Goal: Entertainment & Leisure: Consume media (video, audio)

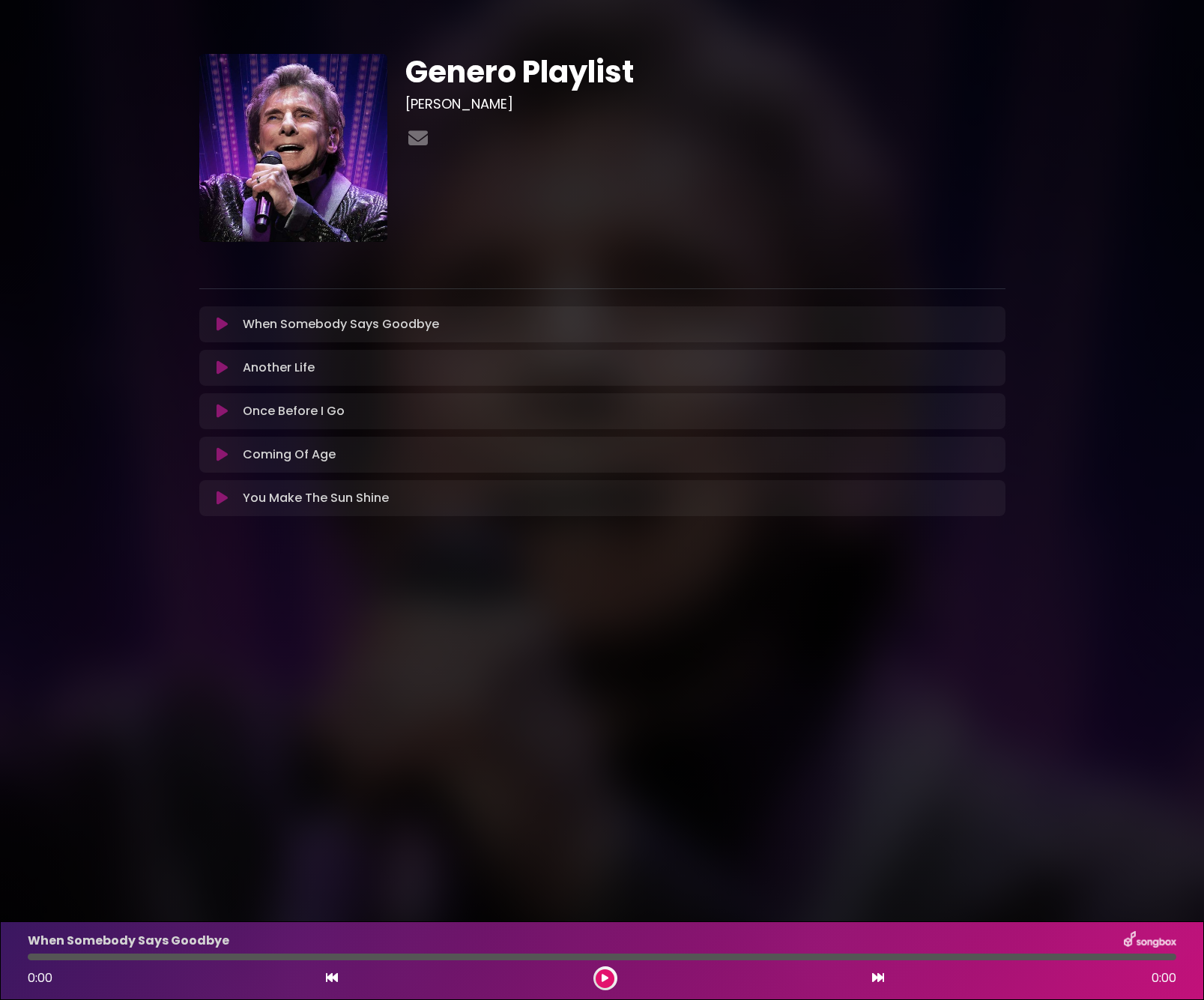
drag, startPoint x: 374, startPoint y: 333, endPoint x: 367, endPoint y: 330, distance: 7.6
click at [372, 332] on p "When Somebody Says Goodbye Loading Track..." at bounding box center [341, 324] width 196 height 18
click at [324, 326] on p "When Somebody Says Goodbye Loading Track..." at bounding box center [341, 324] width 196 height 18
click at [216, 322] on button at bounding box center [223, 324] width 30 height 15
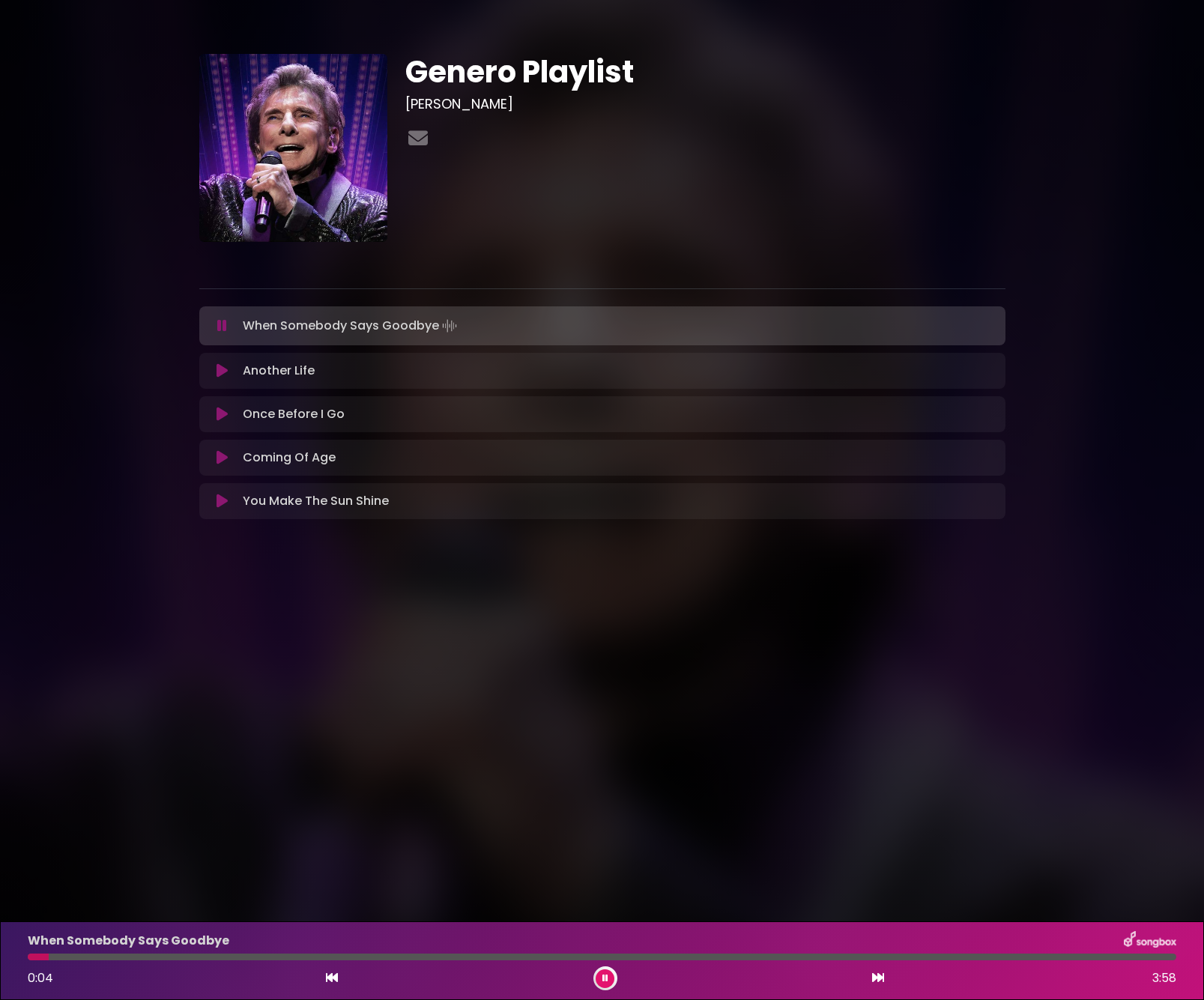
click at [56, 959] on div at bounding box center [602, 957] width 1149 height 7
click at [95, 961] on div "When Somebody Says Goodbye 0:06 3:58" at bounding box center [602, 961] width 1167 height 59
click at [114, 956] on div at bounding box center [602, 957] width 1149 height 7
click at [251, 956] on div at bounding box center [602, 957] width 1149 height 7
click at [222, 373] on icon at bounding box center [222, 370] width 11 height 15
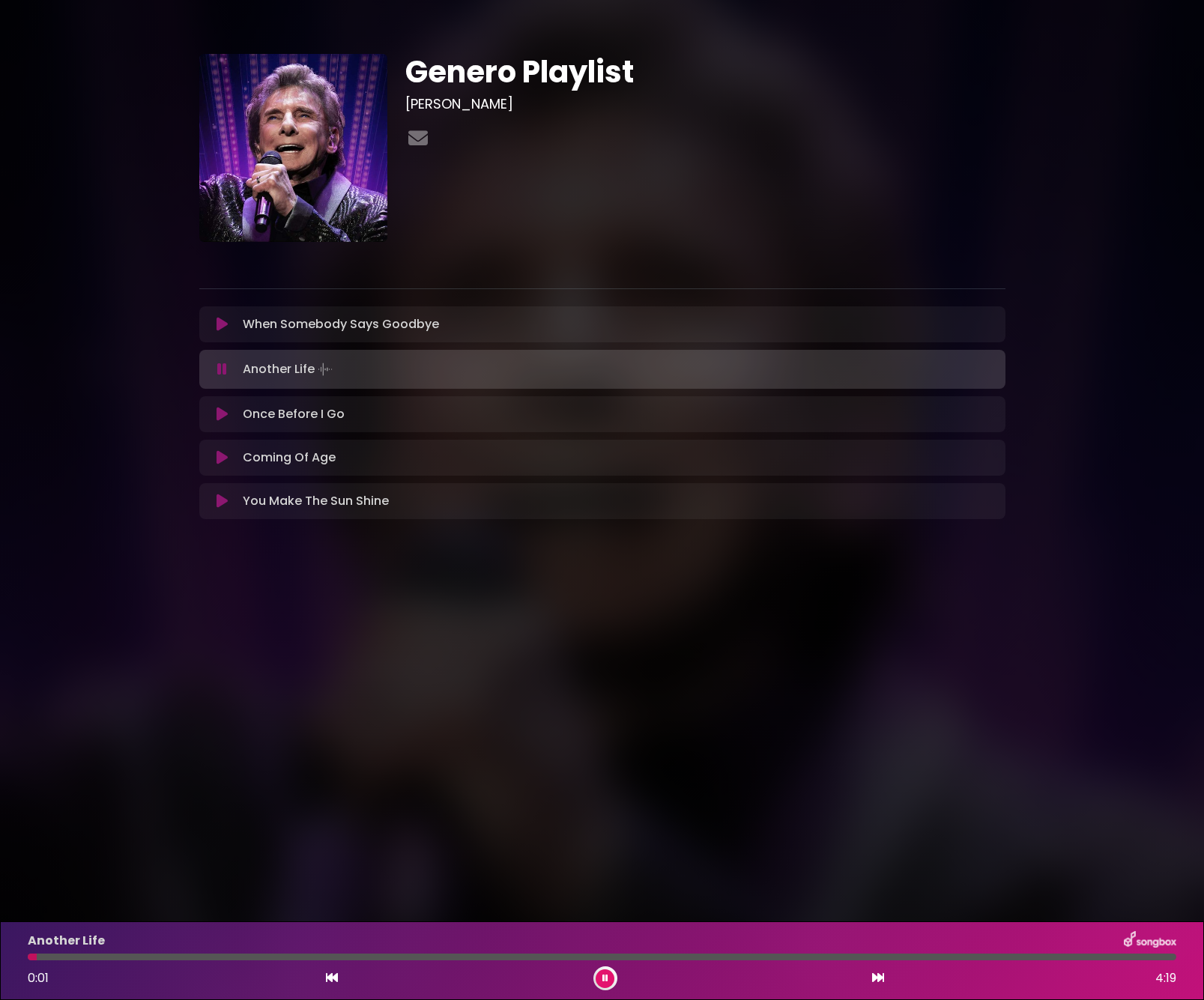
click at [216, 956] on div at bounding box center [602, 957] width 1149 height 7
click at [227, 417] on icon at bounding box center [222, 414] width 11 height 15
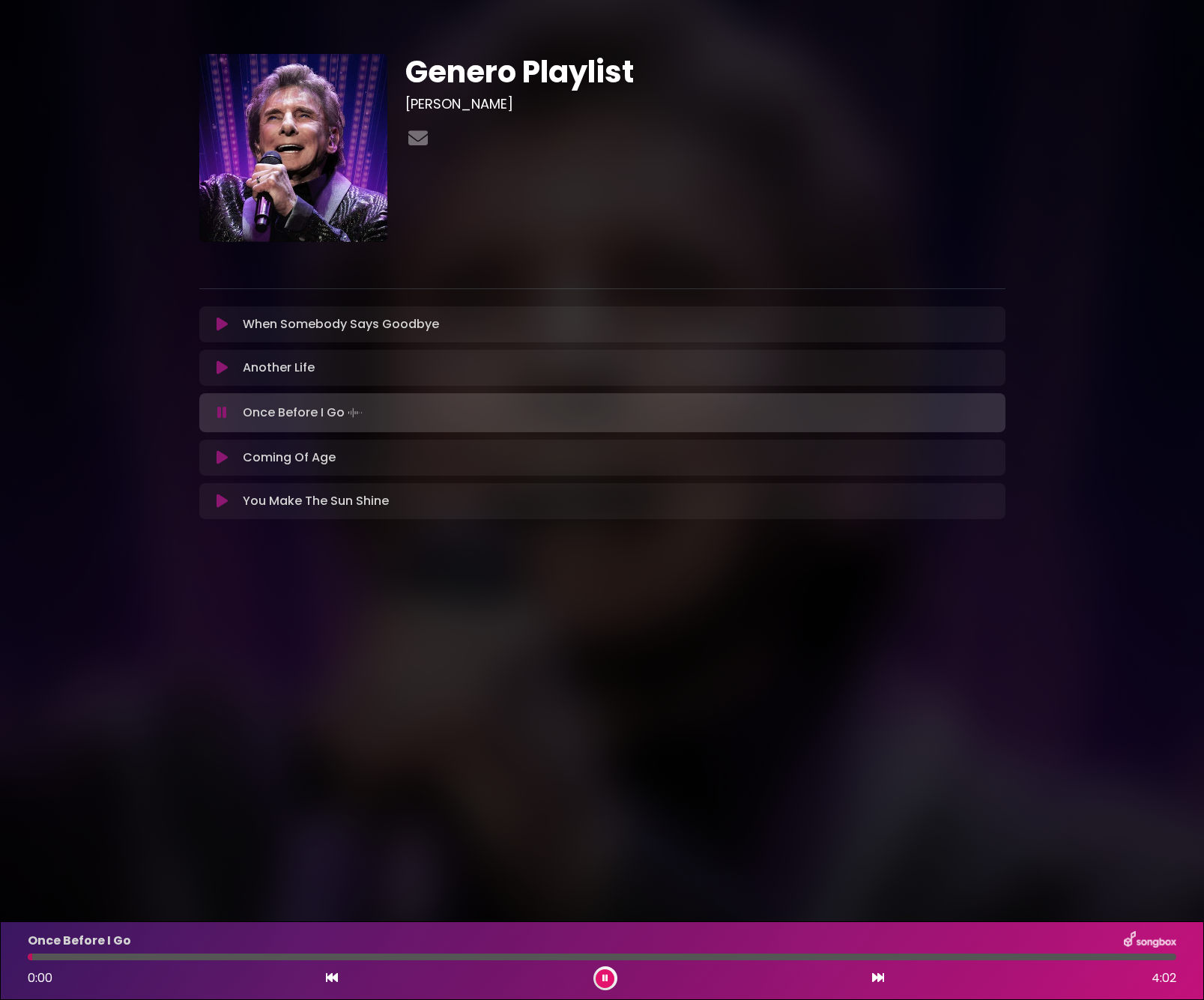
click at [175, 956] on div at bounding box center [602, 957] width 1149 height 7
click at [279, 955] on div at bounding box center [602, 957] width 1149 height 7
drag, startPoint x: 152, startPoint y: 961, endPoint x: 171, endPoint y: 960, distance: 19.0
click at [164, 960] on div "Once Before I Go 0:00 4:02" at bounding box center [602, 961] width 1167 height 59
drag, startPoint x: 35, startPoint y: 959, endPoint x: 222, endPoint y: 957, distance: 187.0
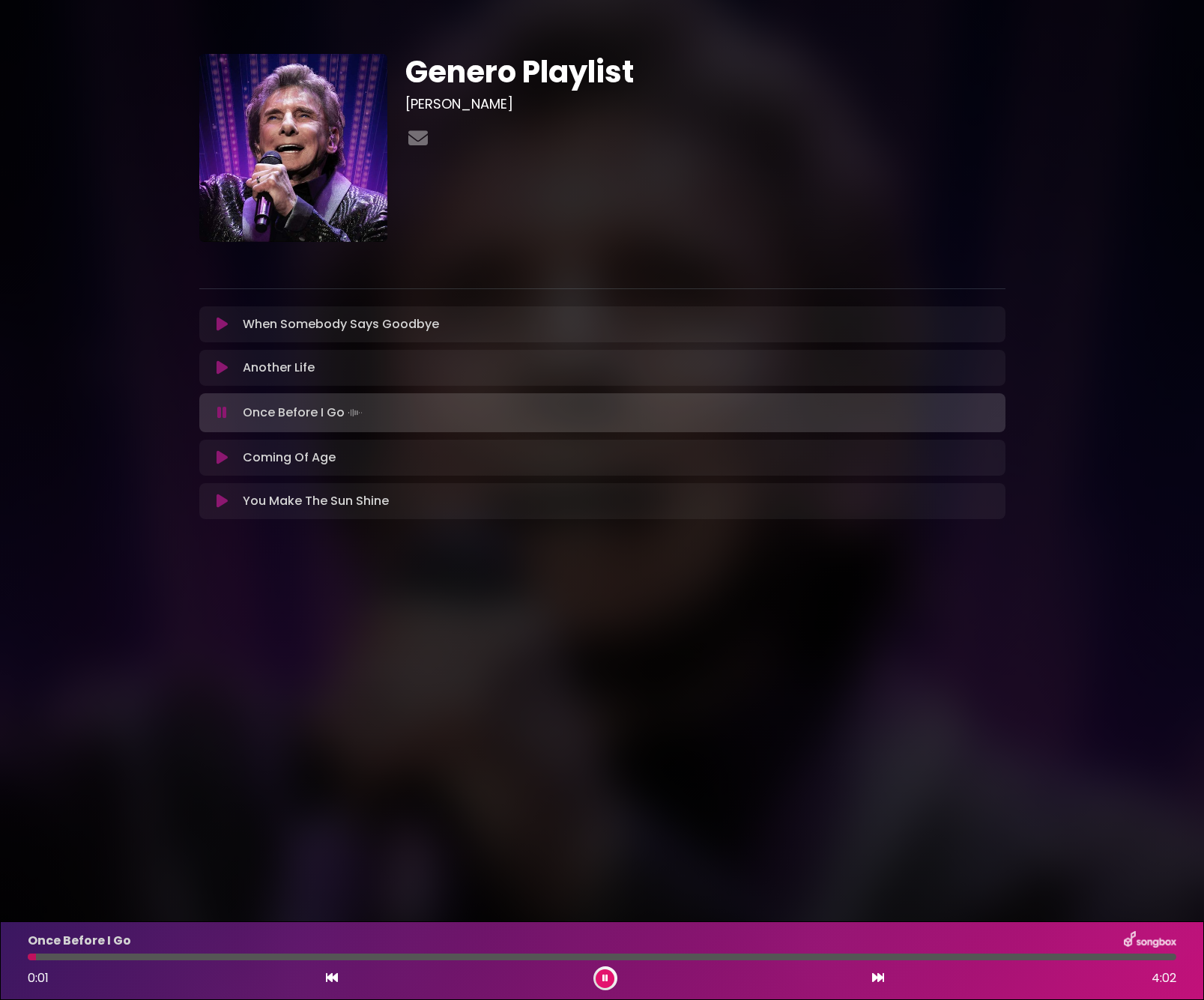
click at [186, 961] on div "Once Before I Go 0:01 4:02" at bounding box center [602, 961] width 1167 height 59
drag, startPoint x: 258, startPoint y: 957, endPoint x: 267, endPoint y: 955, distance: 9.2
click at [265, 957] on div at bounding box center [602, 957] width 1149 height 7
click at [231, 457] on button at bounding box center [223, 457] width 30 height 15
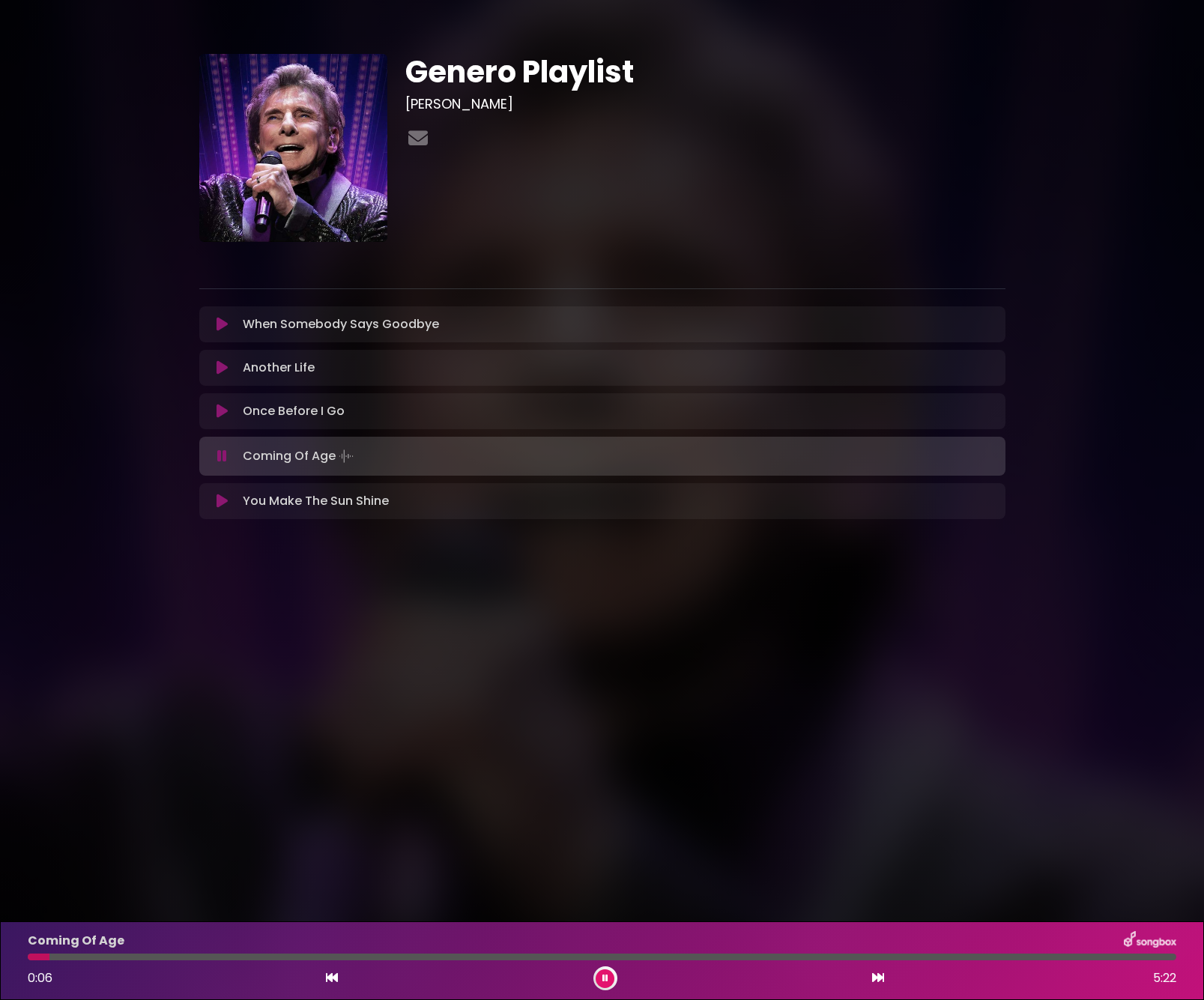
click at [205, 954] on div at bounding box center [602, 957] width 1149 height 7
click at [112, 959] on div at bounding box center [602, 957] width 1149 height 7
click at [224, 504] on icon at bounding box center [222, 501] width 11 height 15
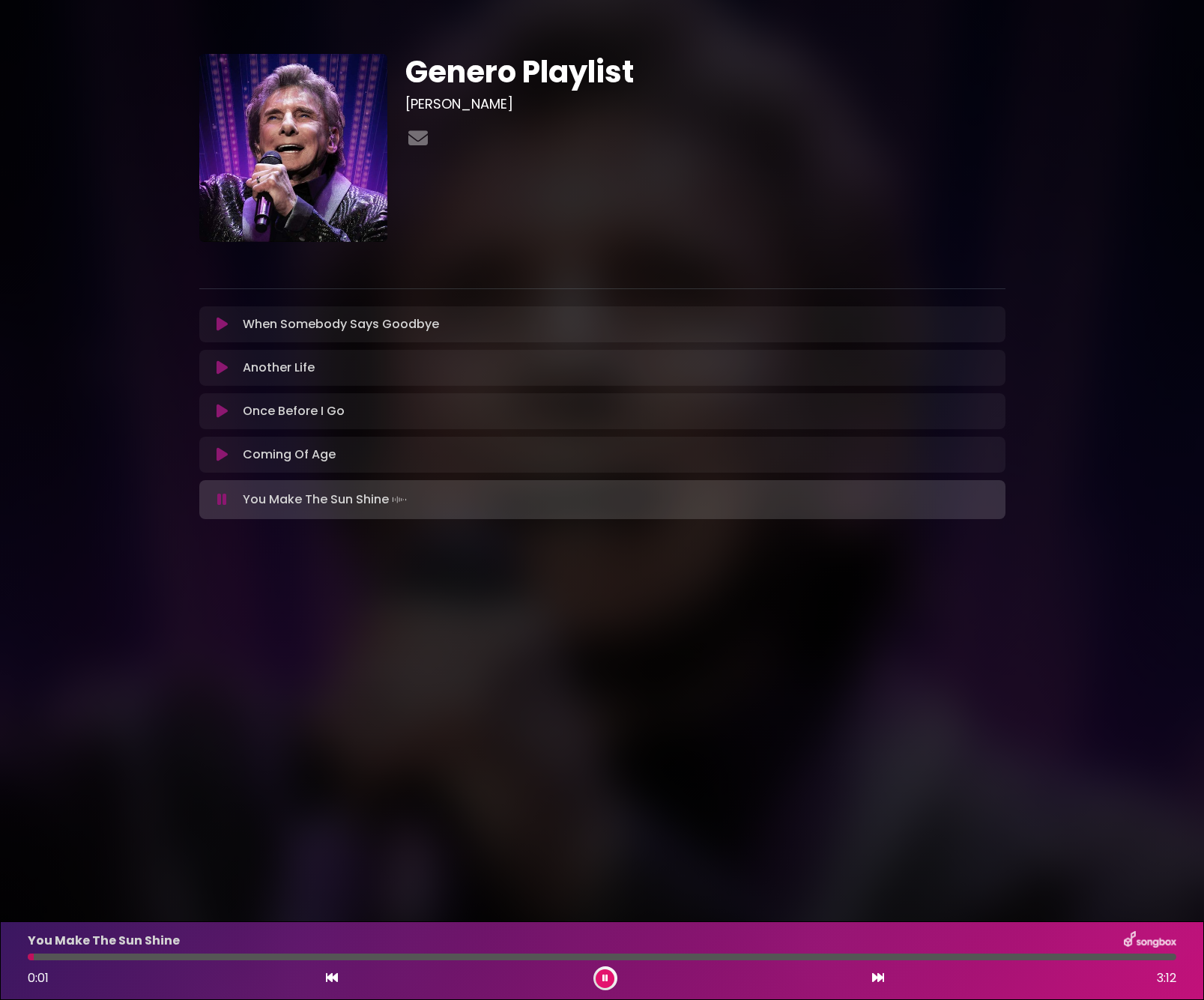
click at [145, 957] on div at bounding box center [602, 957] width 1149 height 7
click at [143, 958] on div at bounding box center [602, 957] width 1149 height 7
click at [303, 956] on div at bounding box center [602, 957] width 1149 height 7
click at [361, 957] on div at bounding box center [602, 957] width 1149 height 7
click at [222, 373] on icon at bounding box center [222, 368] width 11 height 15
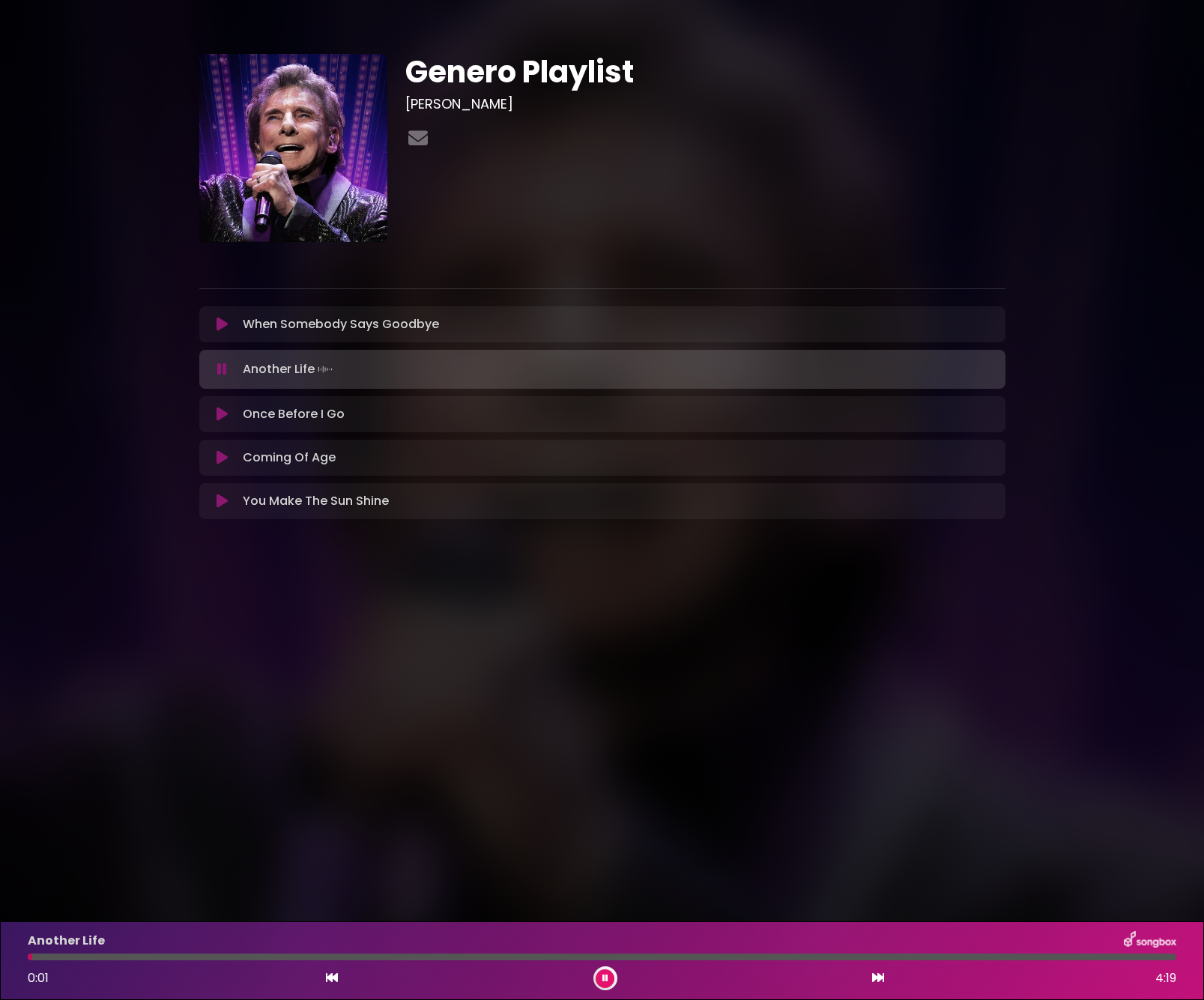
click at [148, 957] on div at bounding box center [602, 957] width 1149 height 7
click at [212, 957] on div at bounding box center [602, 957] width 1149 height 7
click at [330, 957] on div at bounding box center [602, 957] width 1149 height 7
click at [218, 418] on icon at bounding box center [222, 414] width 11 height 15
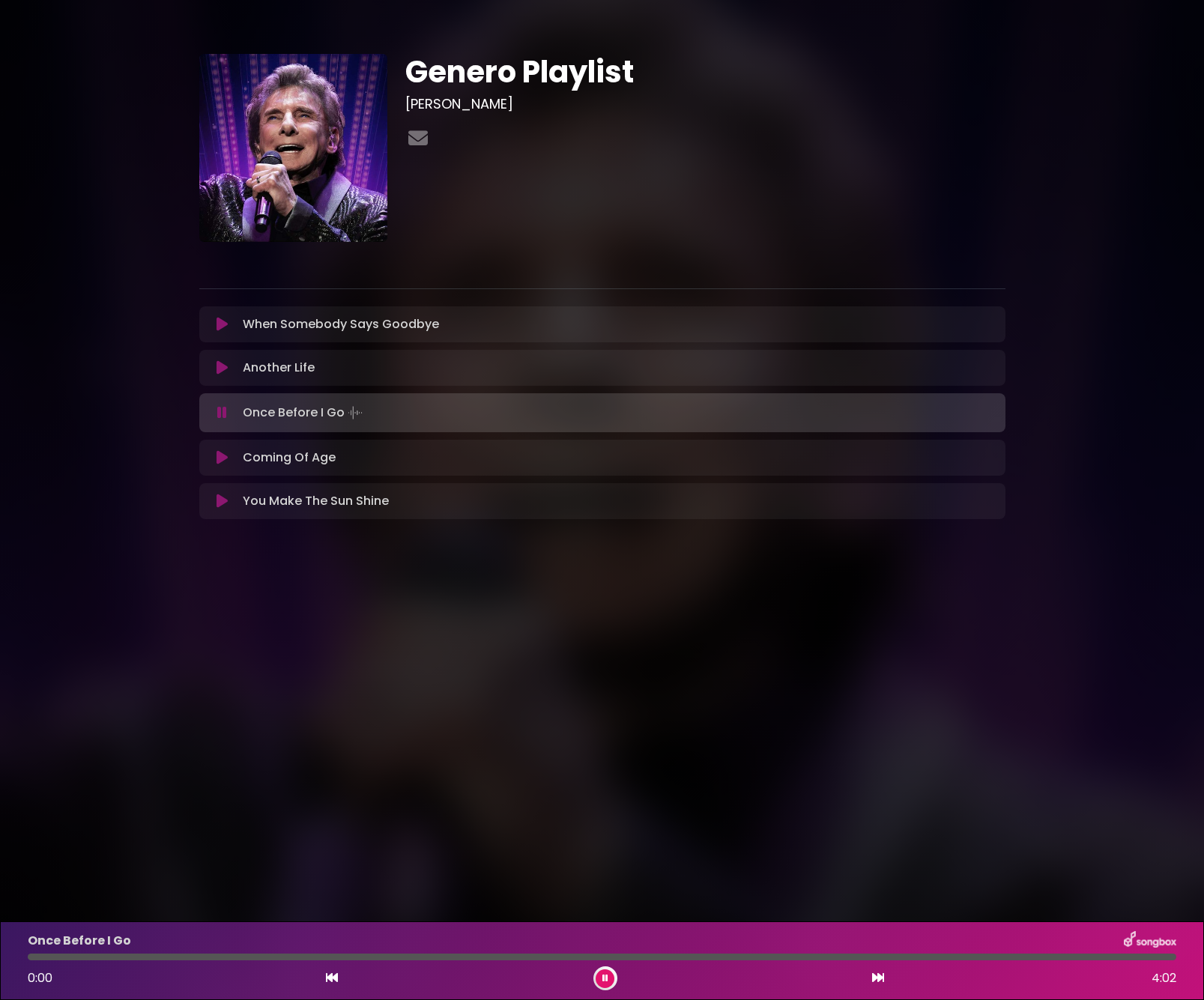
click at [239, 958] on div at bounding box center [602, 957] width 1149 height 7
click at [228, 462] on icon at bounding box center [222, 457] width 11 height 15
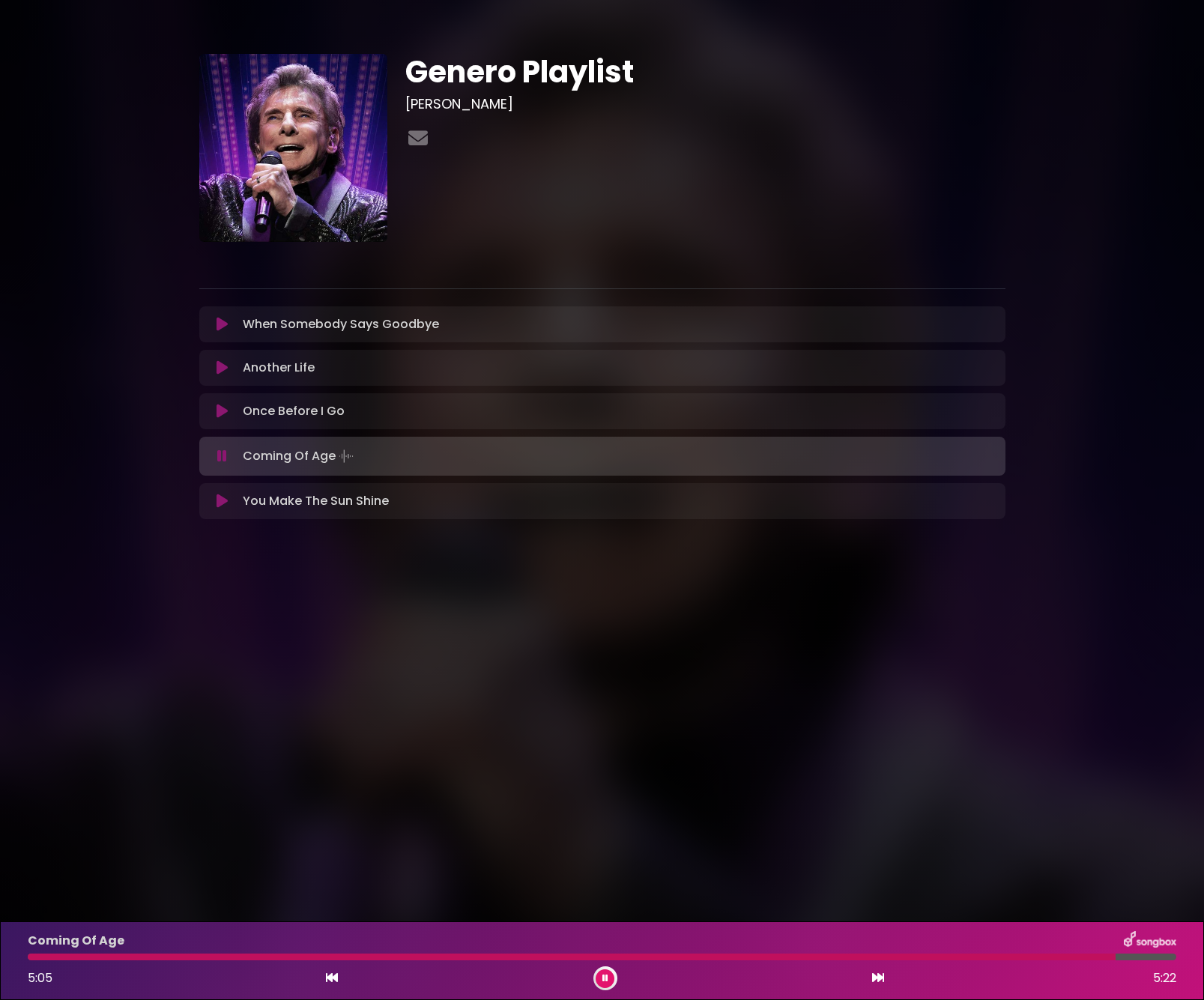
click at [1098, 962] on div "Coming Of Age 5:05 5:22" at bounding box center [602, 961] width 1167 height 59
drag, startPoint x: 1051, startPoint y: 963, endPoint x: 1094, endPoint y: 960, distance: 43.1
click at [1004, 967] on div "Coming Of Age 5:06 5:22" at bounding box center [602, 961] width 1167 height 59
click at [1140, 962] on div "Coming Of Age 5:07 5:22" at bounding box center [602, 961] width 1167 height 59
click at [348, 978] on div "5:09 5:22" at bounding box center [602, 979] width 1167 height 24
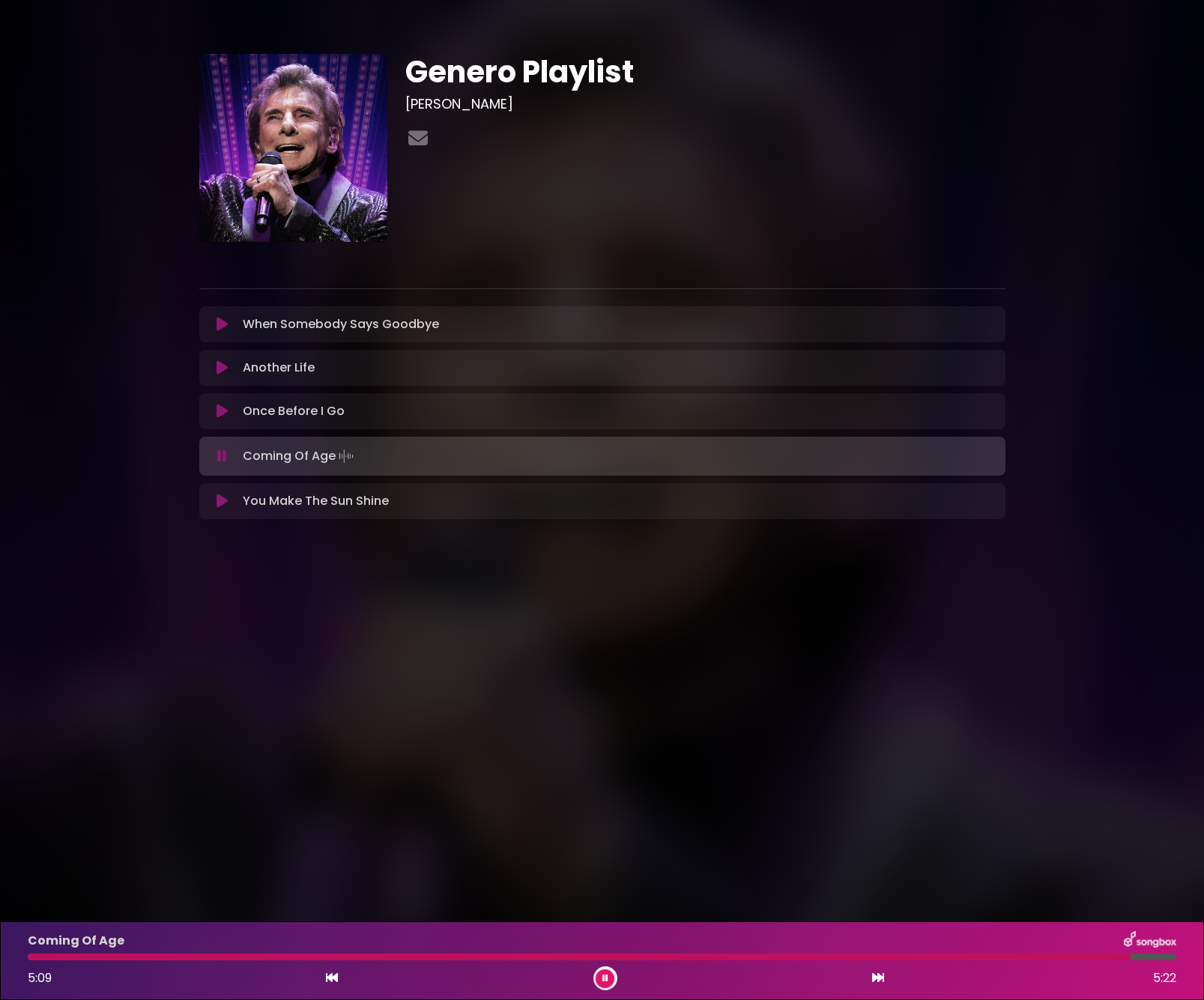
click at [333, 982] on icon at bounding box center [332, 978] width 12 height 12
click at [310, 457] on p "Coming Of Age Loading Track..." at bounding box center [300, 456] width 114 height 21
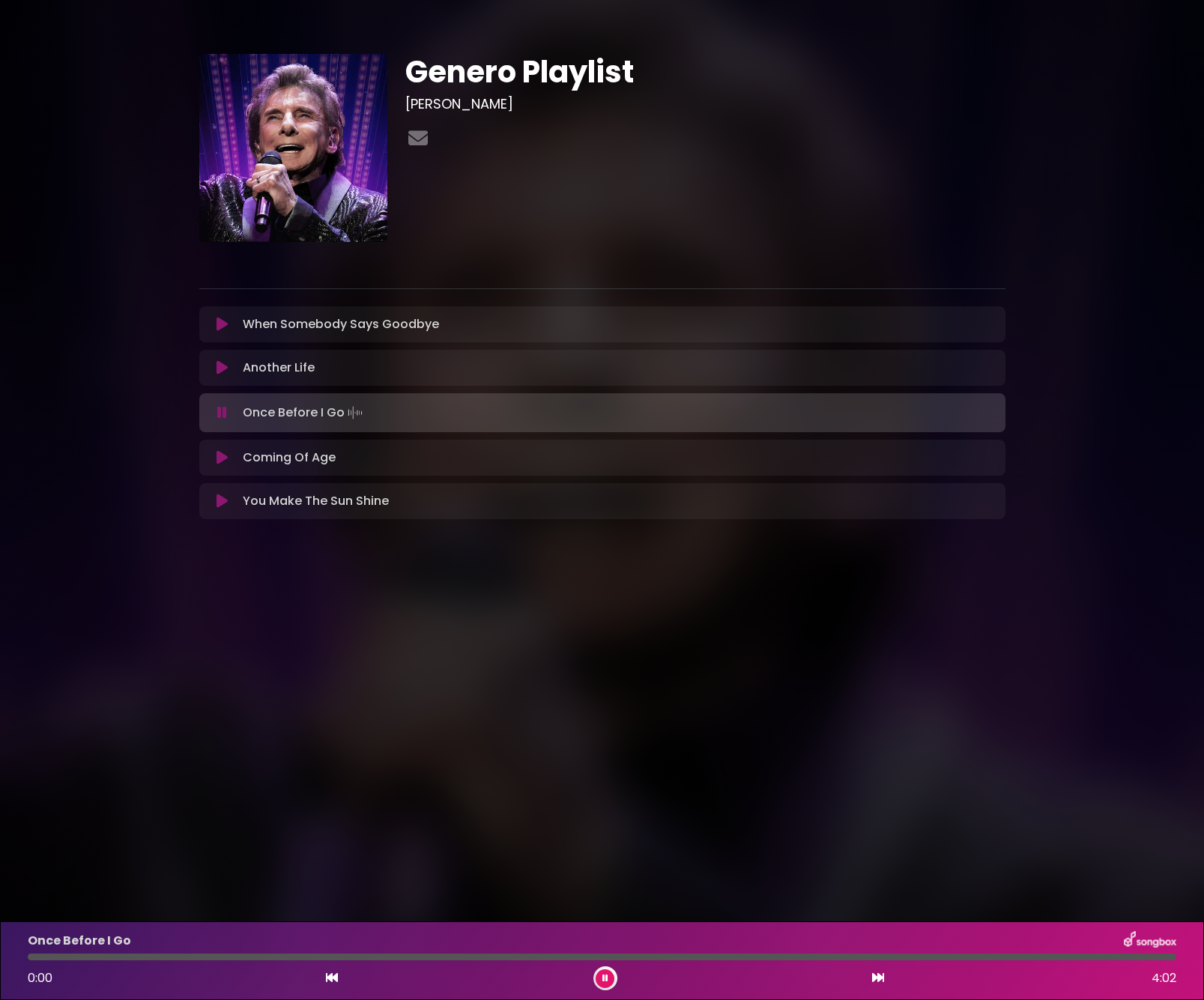
click at [309, 458] on p "Coming Of Age Loading Track..." at bounding box center [289, 457] width 93 height 18
click at [298, 468] on div "Coming Of Age Loading Track... Name Email" at bounding box center [603, 457] width 807 height 36
click at [297, 468] on div "Coming Of Age Loading Track... Name Email" at bounding box center [603, 457] width 807 height 36
click at [224, 459] on icon at bounding box center [222, 457] width 11 height 15
drag, startPoint x: 41, startPoint y: 962, endPoint x: 78, endPoint y: 961, distance: 37.0
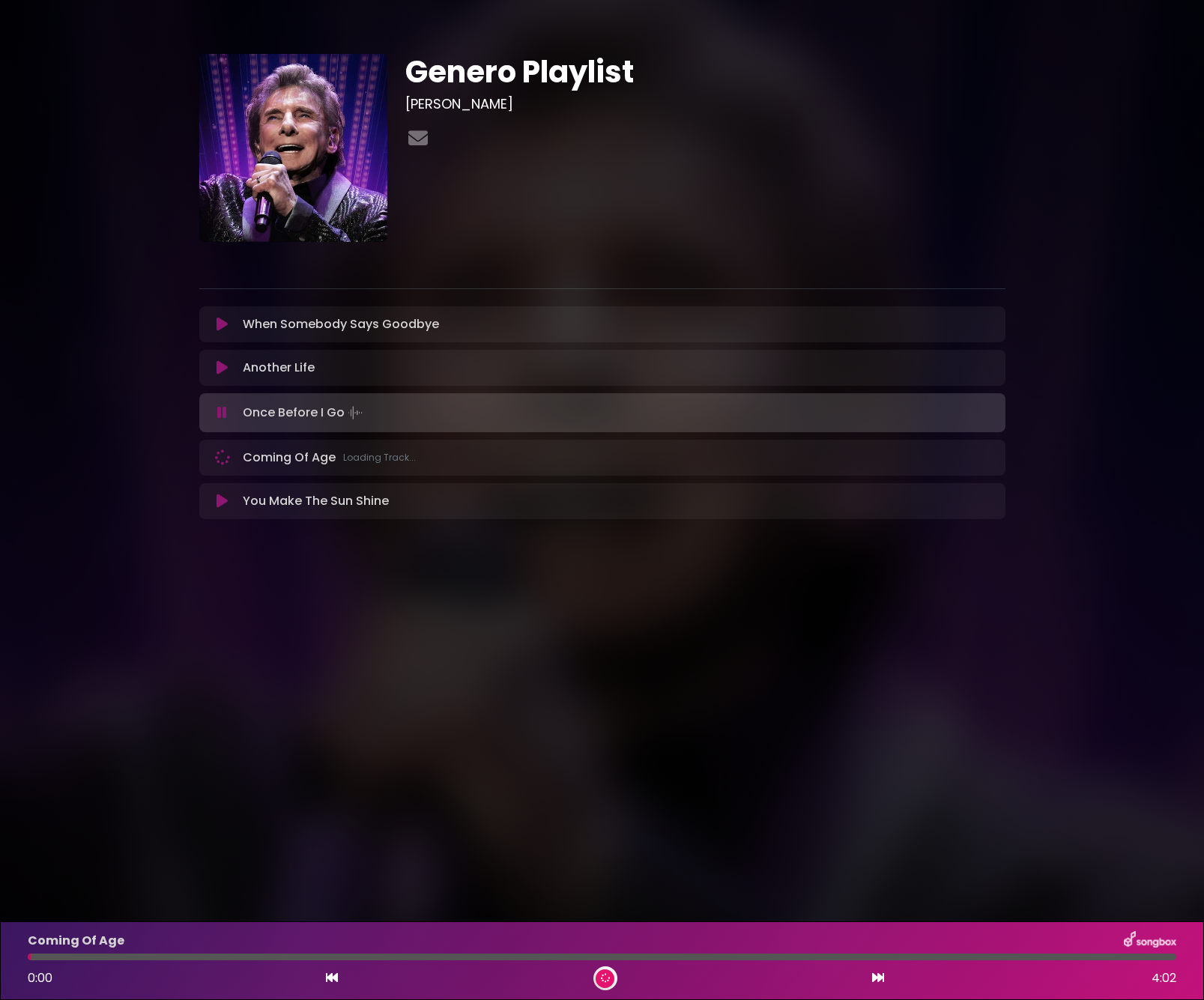
click at [75, 961] on div "Coming Of Age 0:00 4:02" at bounding box center [602, 961] width 1167 height 59
click at [134, 956] on div at bounding box center [602, 957] width 1149 height 7
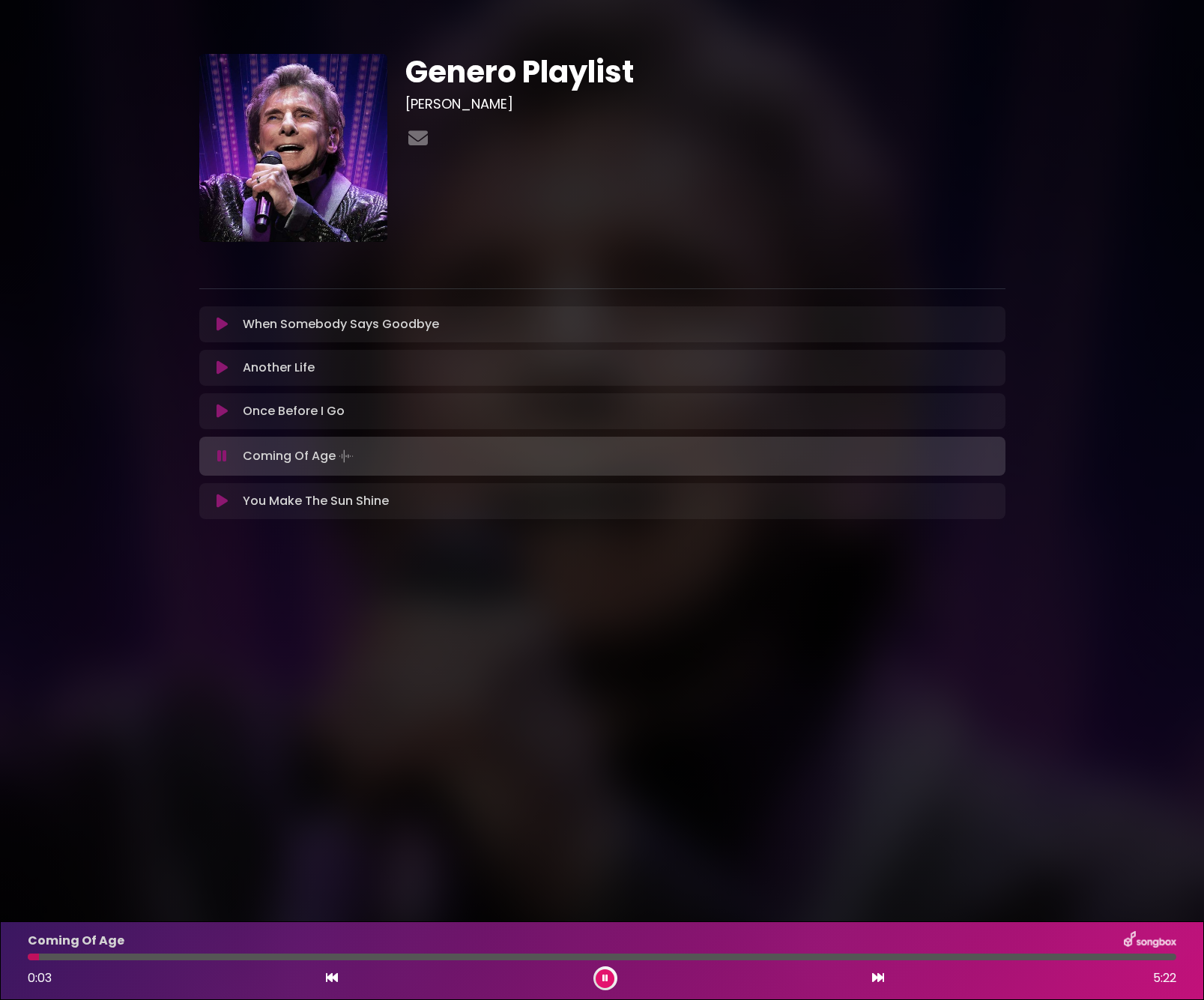
click at [89, 961] on div "Coming Of Age 0:03 5:22" at bounding box center [602, 961] width 1167 height 59
click at [167, 959] on div at bounding box center [602, 957] width 1149 height 7
click at [140, 957] on div at bounding box center [98, 957] width 142 height 7
click at [120, 962] on div "Coming Of Age 0:32 5:22" at bounding box center [602, 961] width 1167 height 59
click at [106, 958] on div at bounding box center [86, 957] width 118 height 7
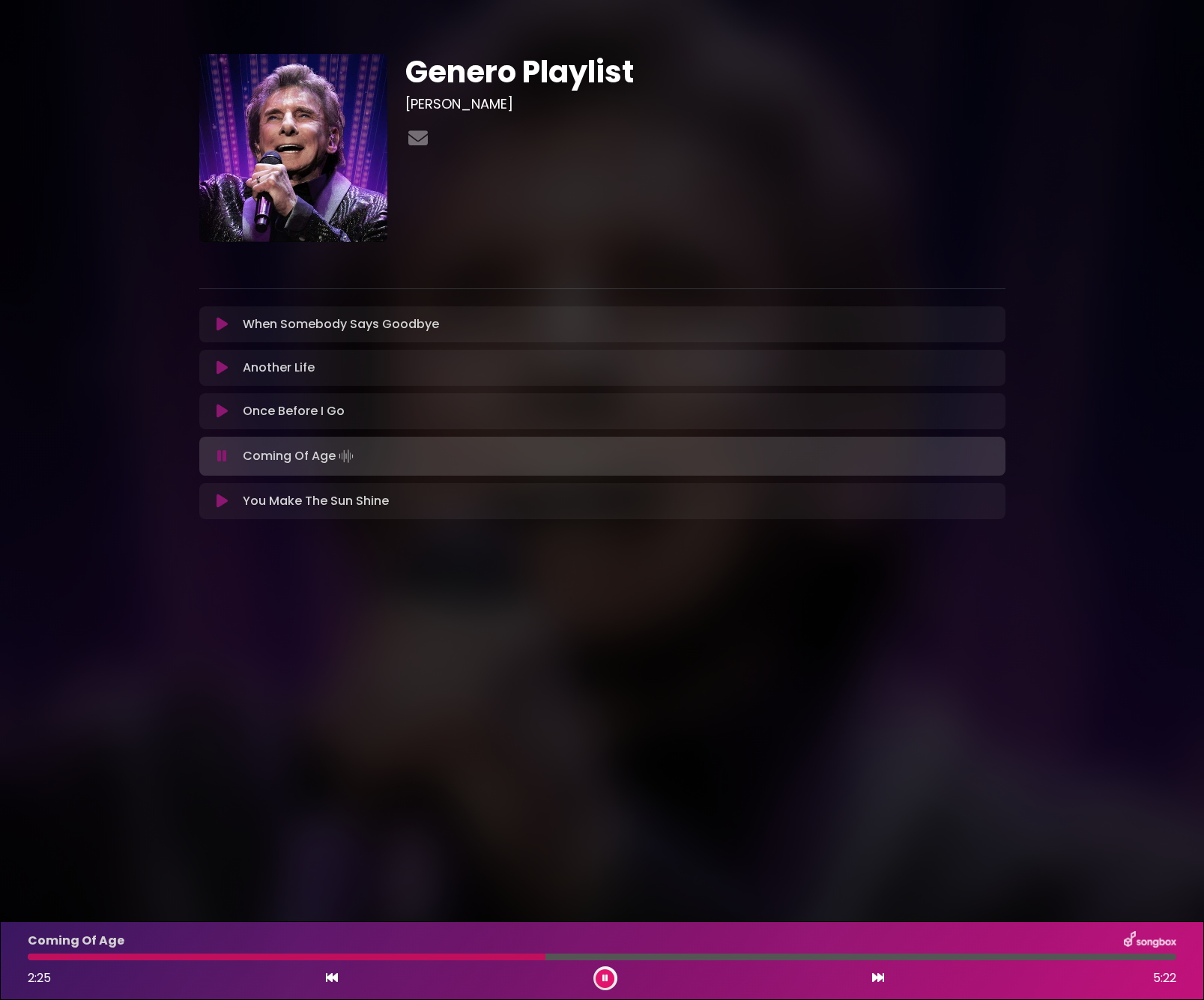
click at [227, 463] on icon at bounding box center [221, 456] width 10 height 15
